Goal: Information Seeking & Learning: Learn about a topic

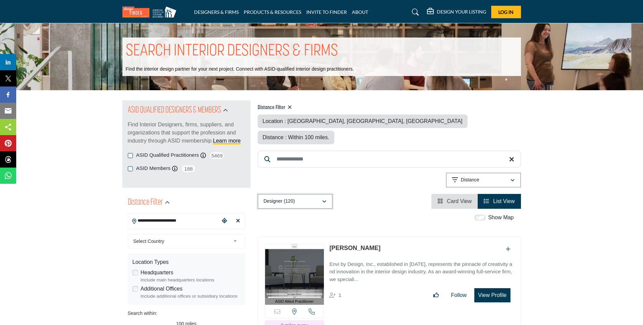
click at [317, 194] on button "Designer (120)" at bounding box center [295, 201] width 75 height 15
click at [281, 234] on span "Projects" at bounding box center [274, 234] width 18 height 6
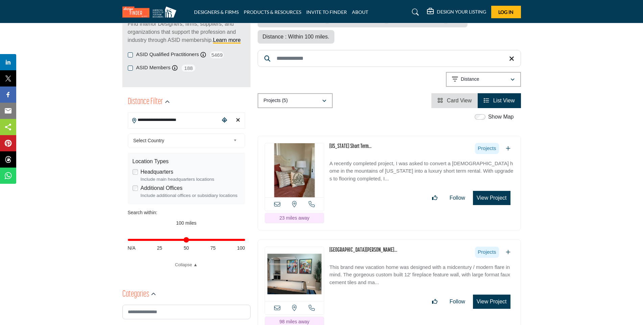
scroll to position [101, 0]
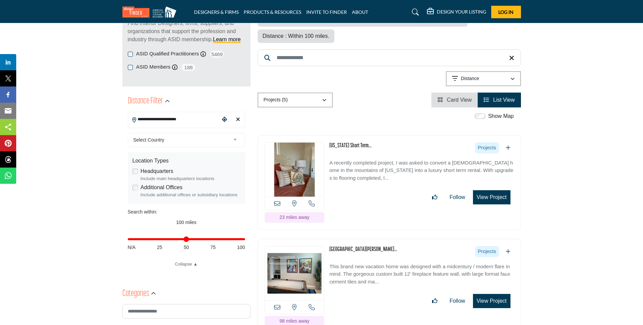
click at [360, 143] on link "[US_STATE] Short Term..." at bounding box center [350, 146] width 42 height 6
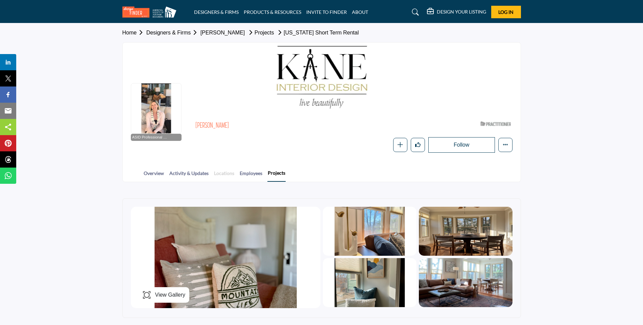
click at [219, 171] on link "Locations" at bounding box center [224, 176] width 21 height 12
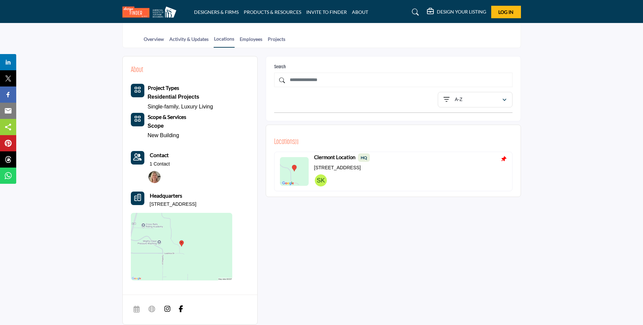
scroll to position [135, 0]
